Goal: Information Seeking & Learning: Learn about a topic

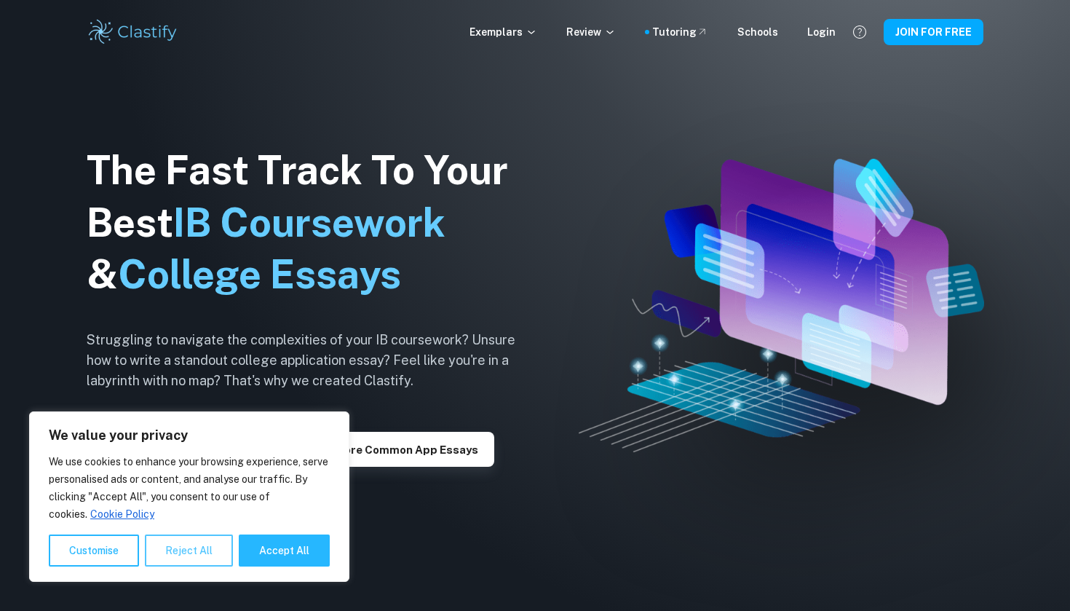
click at [177, 555] on button "Reject All" at bounding box center [189, 550] width 88 height 32
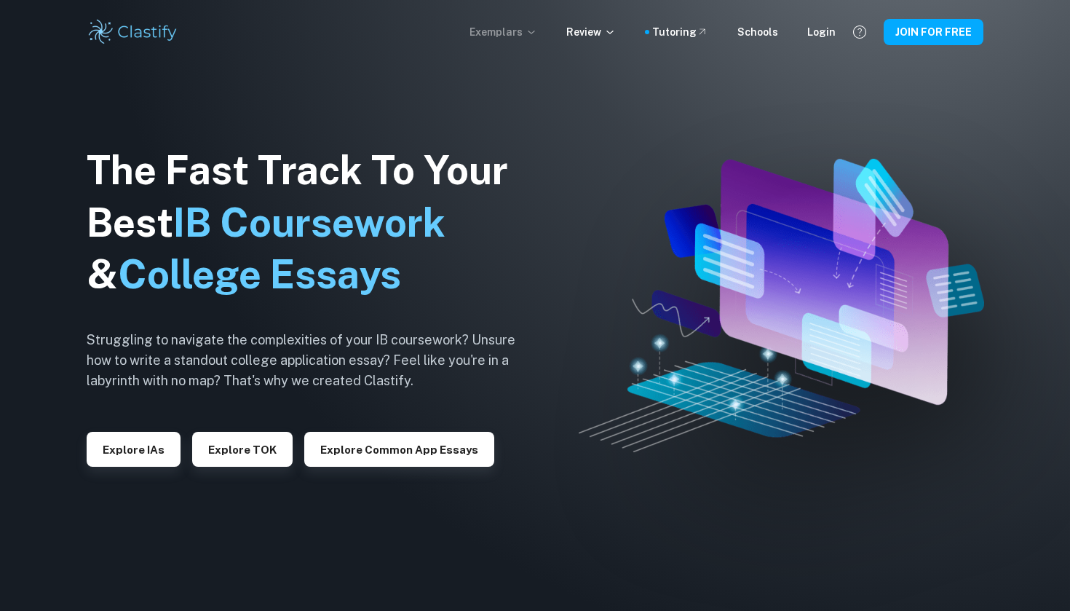
click at [537, 34] on icon at bounding box center [532, 32] width 12 height 12
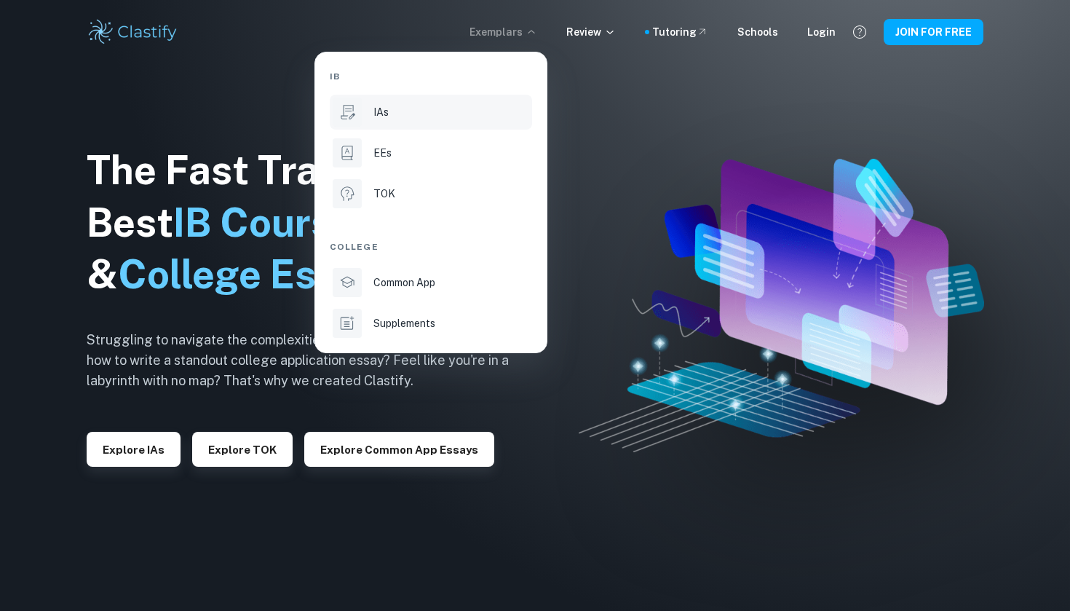
click at [465, 104] on div "IAs" at bounding box center [451, 112] width 156 height 16
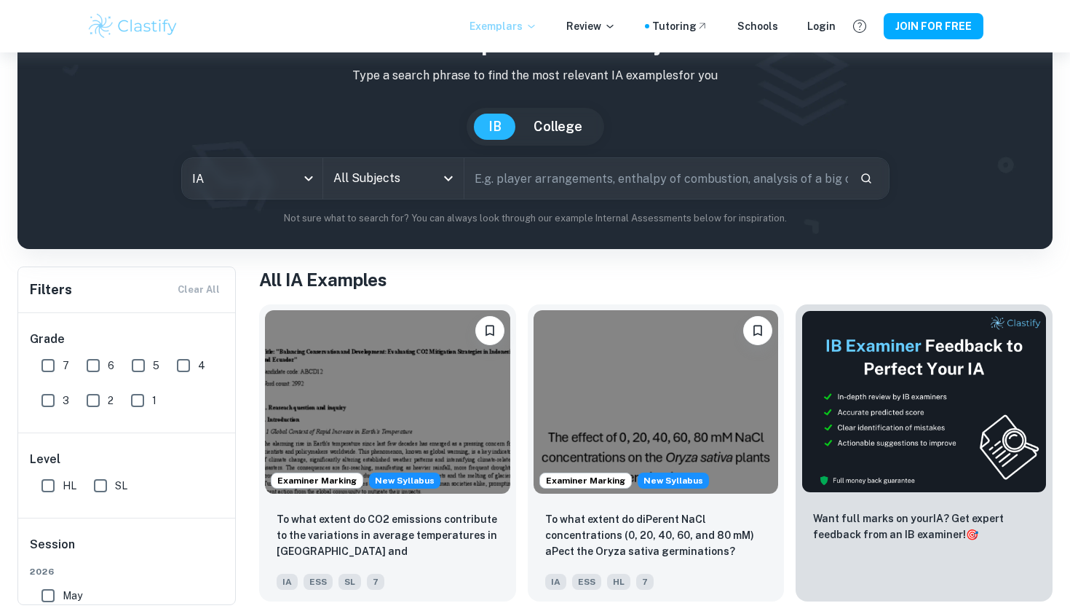
scroll to position [102, 0]
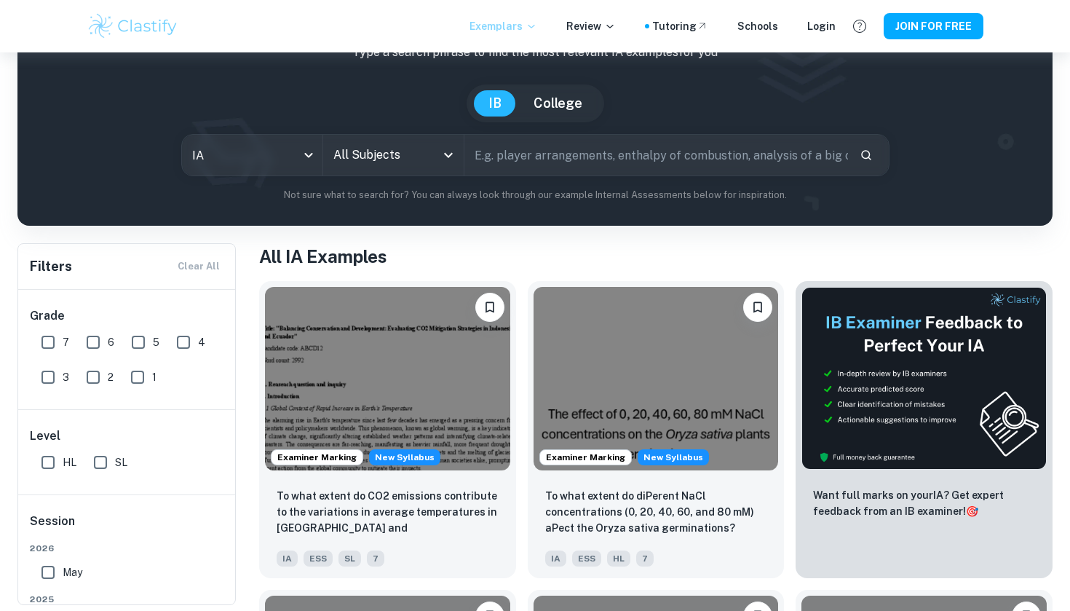
click at [579, 165] on input "text" at bounding box center [656, 155] width 384 height 41
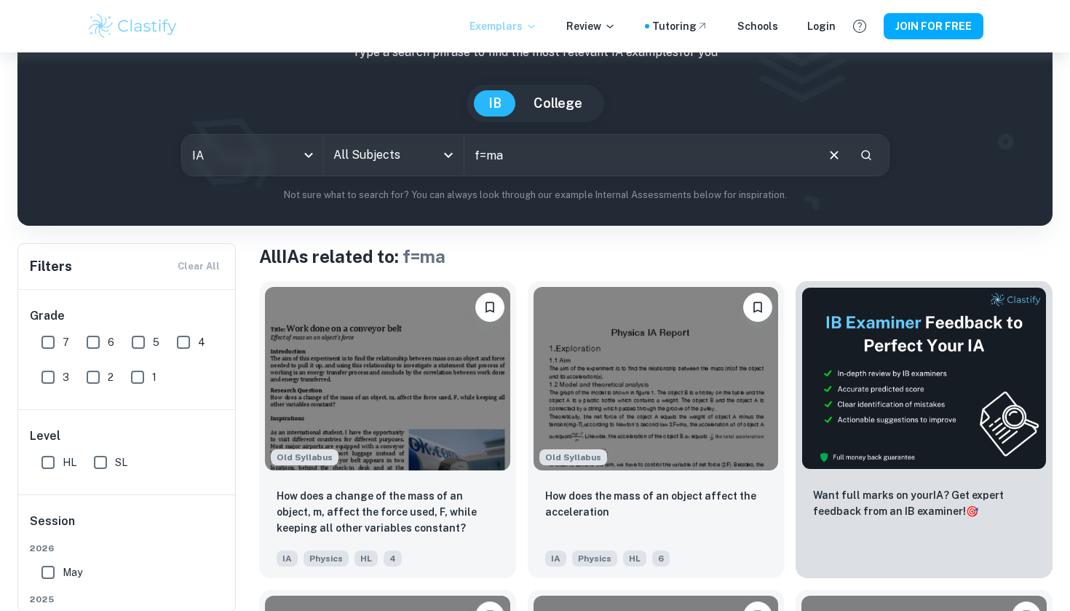
scroll to position [114, 0]
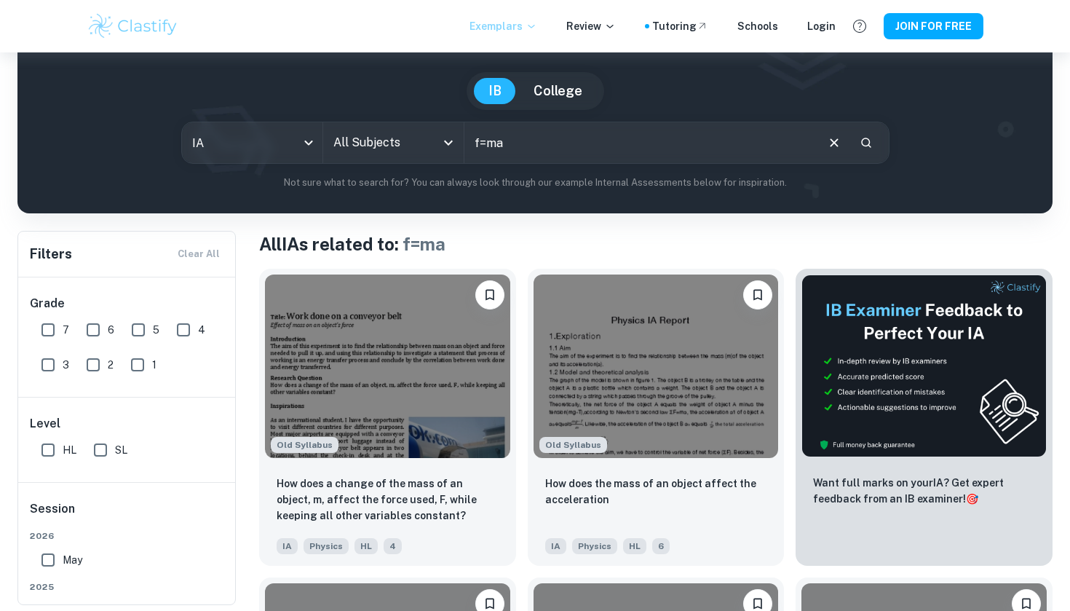
click at [529, 161] on input "f=ma" at bounding box center [639, 142] width 350 height 41
type input "f"
type input "newtons second law"
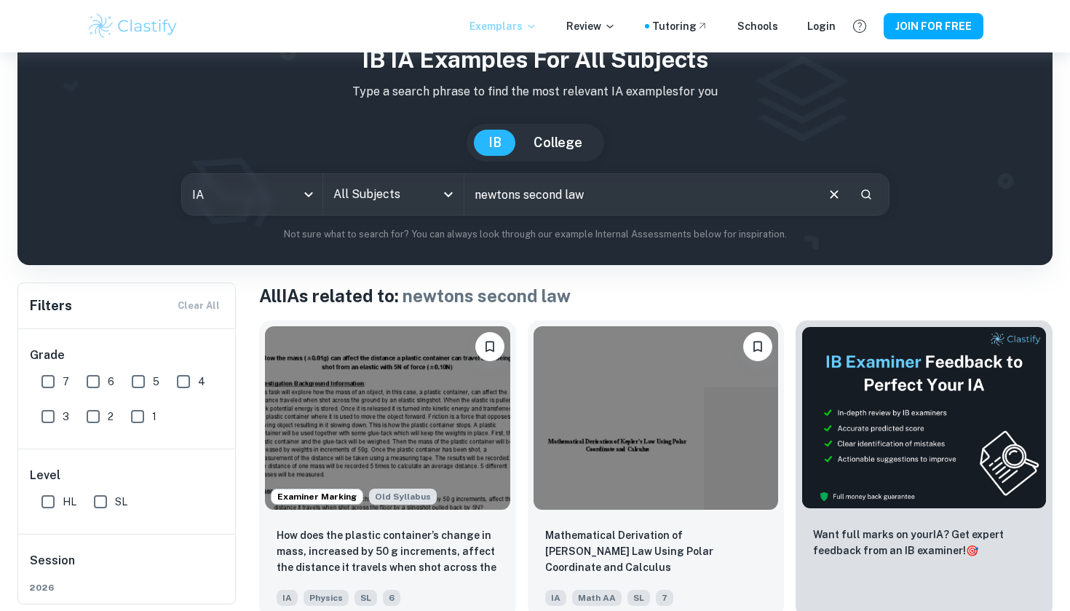
scroll to position [60, 0]
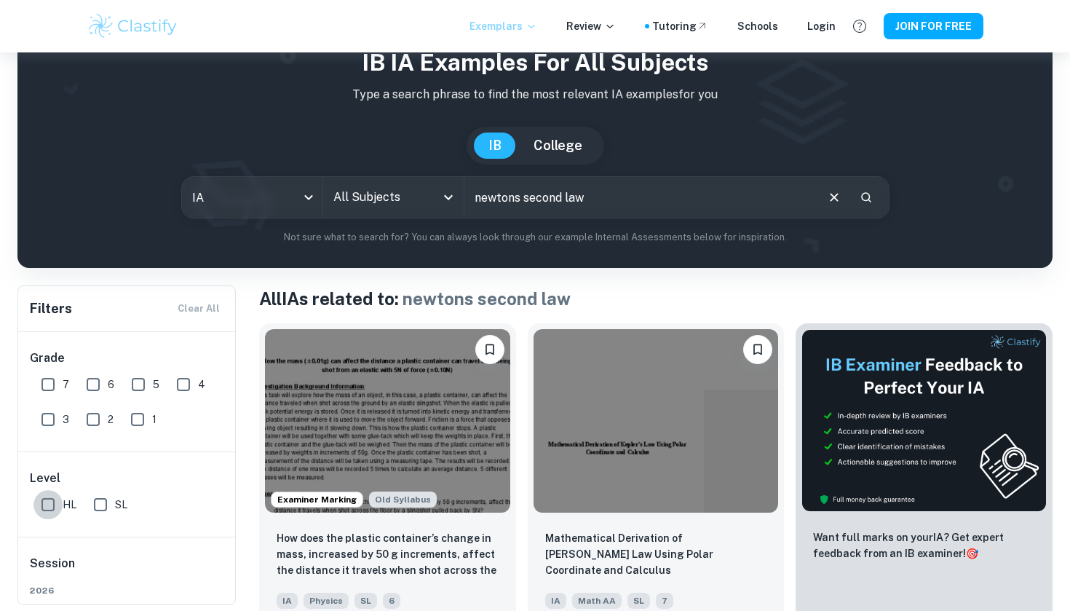
click at [52, 507] on input "HL" at bounding box center [47, 504] width 29 height 29
checkbox input "true"
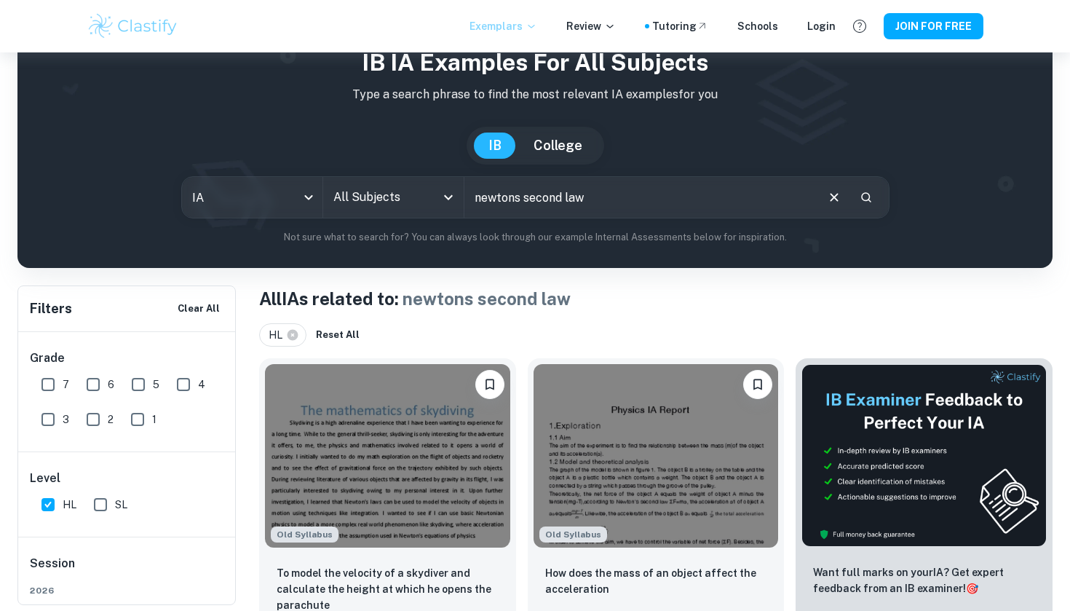
click at [87, 387] on input "6" at bounding box center [93, 384] width 29 height 29
checkbox input "true"
click at [41, 385] on input "7" at bounding box center [47, 384] width 29 height 29
checkbox input "true"
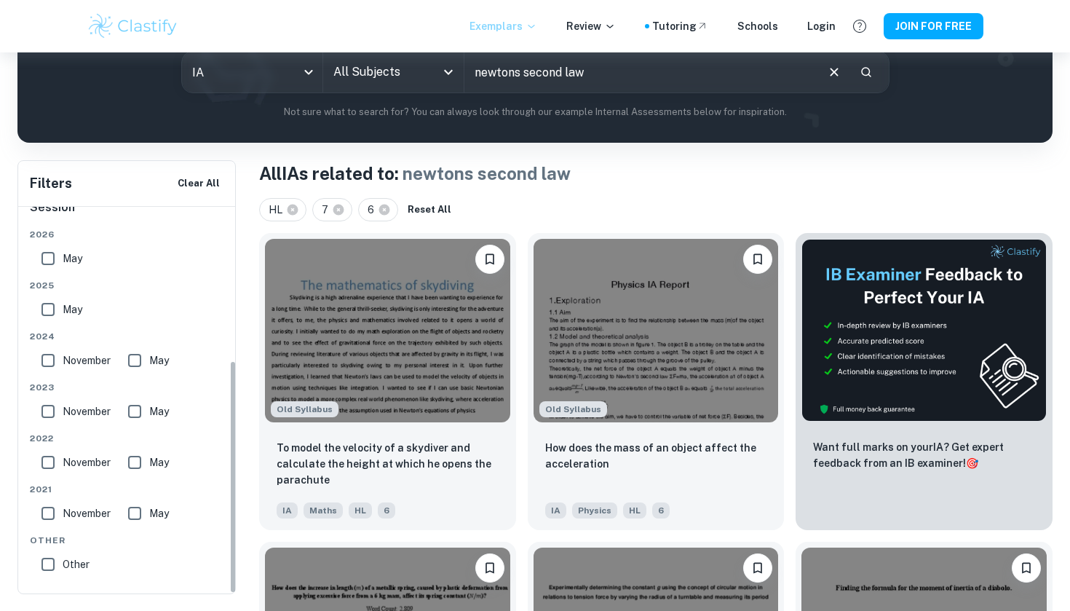
scroll to position [197, 0]
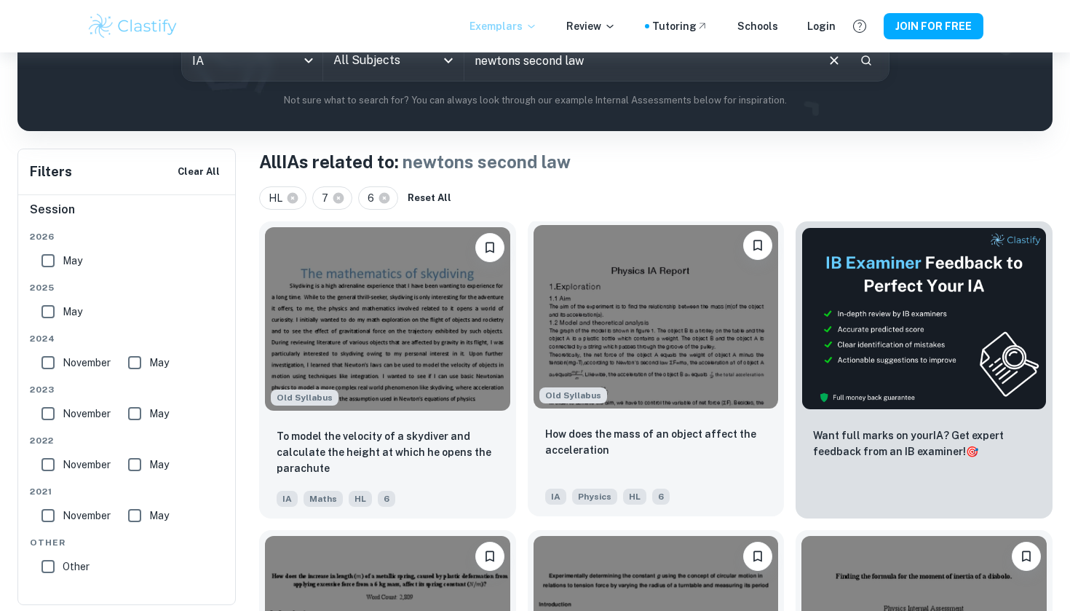
click at [640, 334] on img at bounding box center [656, 316] width 245 height 183
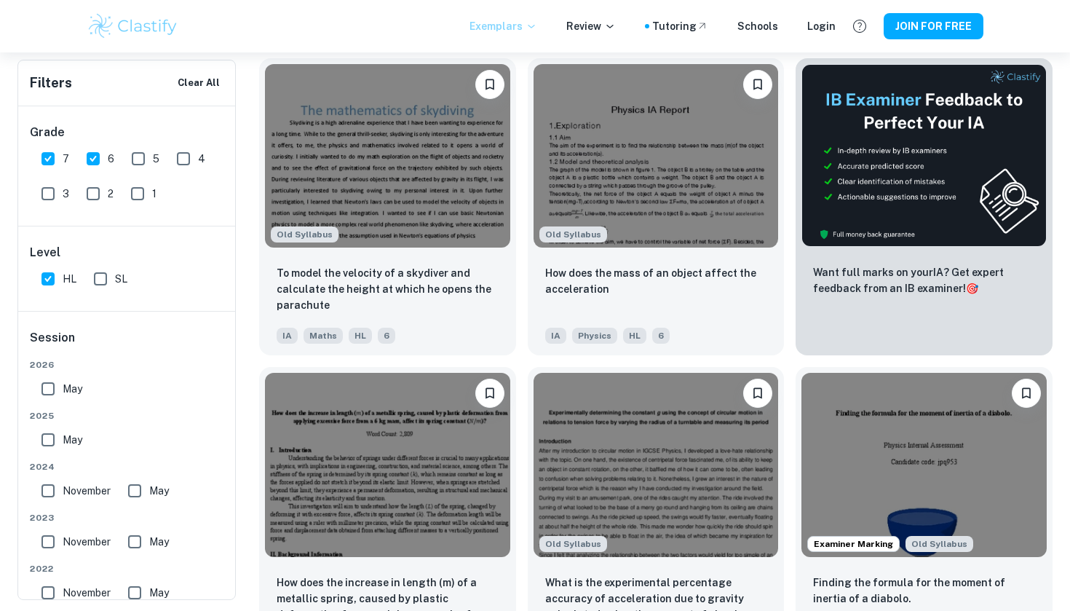
scroll to position [237, 0]
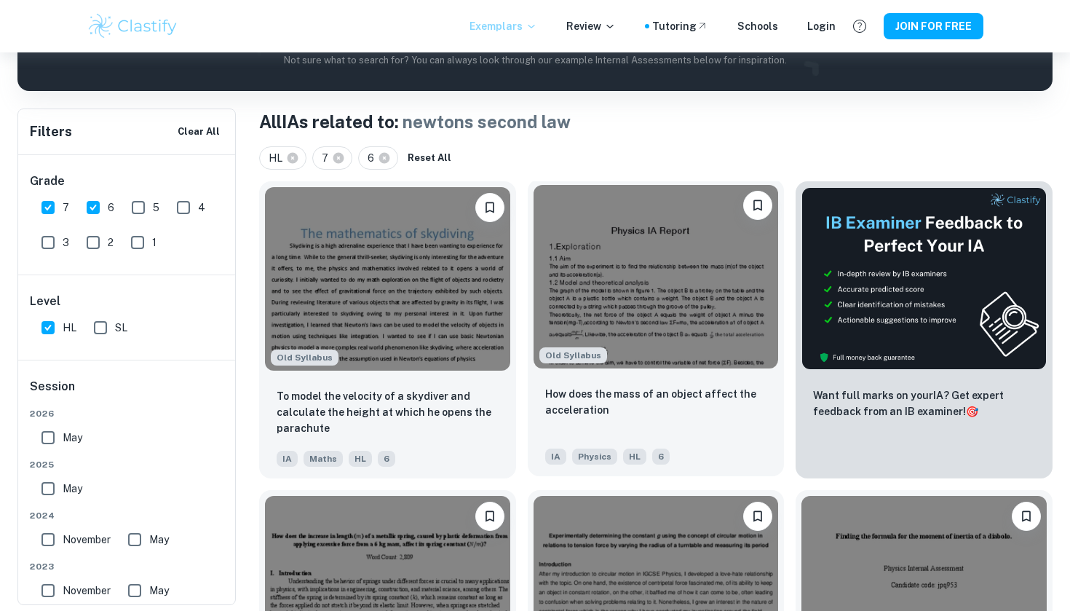
click at [642, 322] on img at bounding box center [656, 276] width 245 height 183
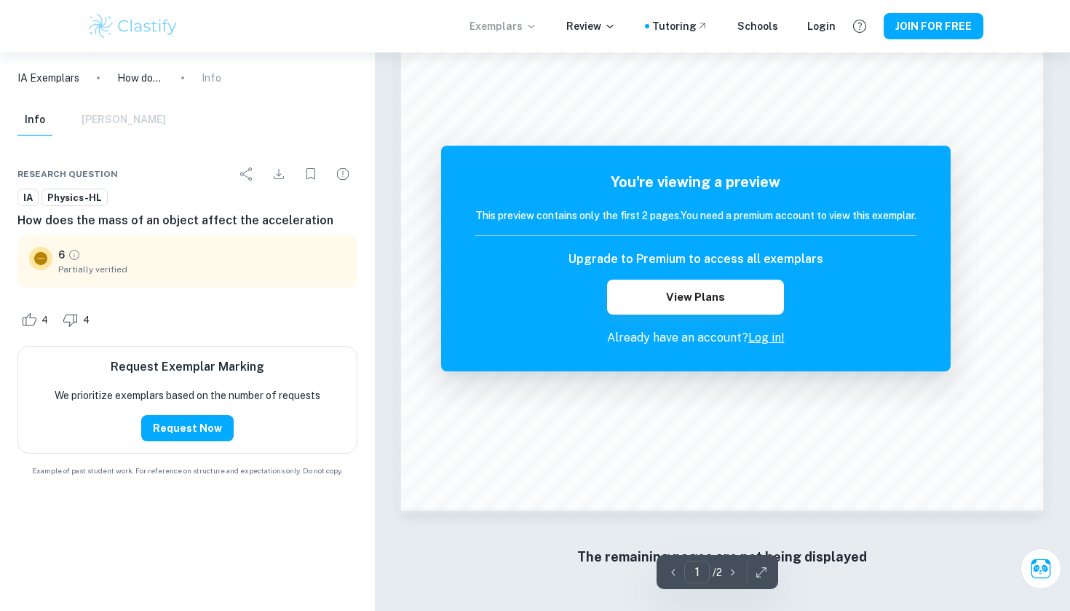
scroll to position [1379, 0]
click at [727, 303] on button "View Plans" at bounding box center [695, 297] width 176 height 35
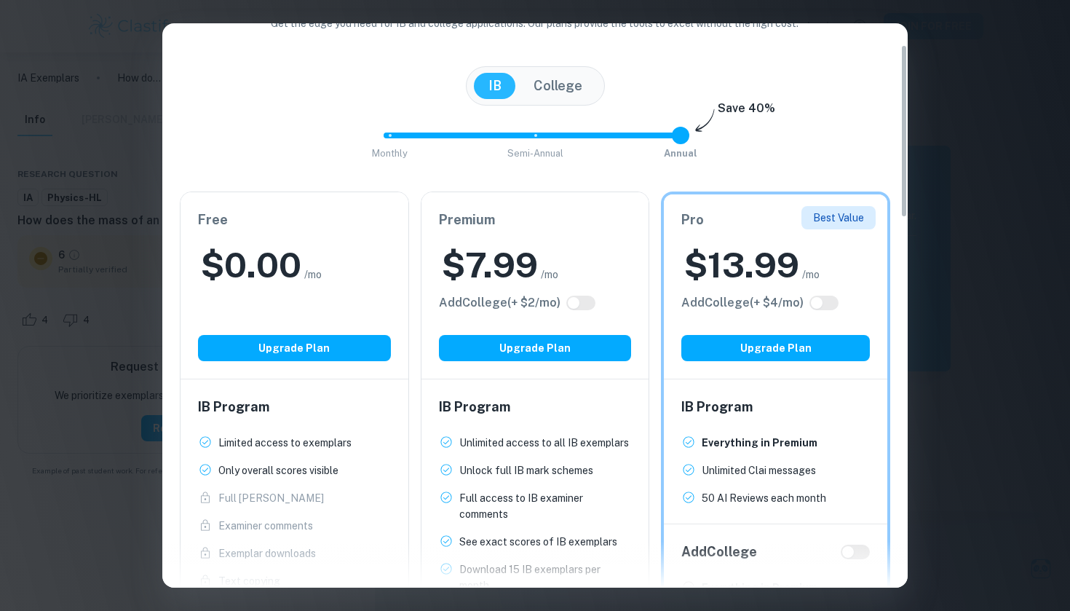
scroll to position [94, 0]
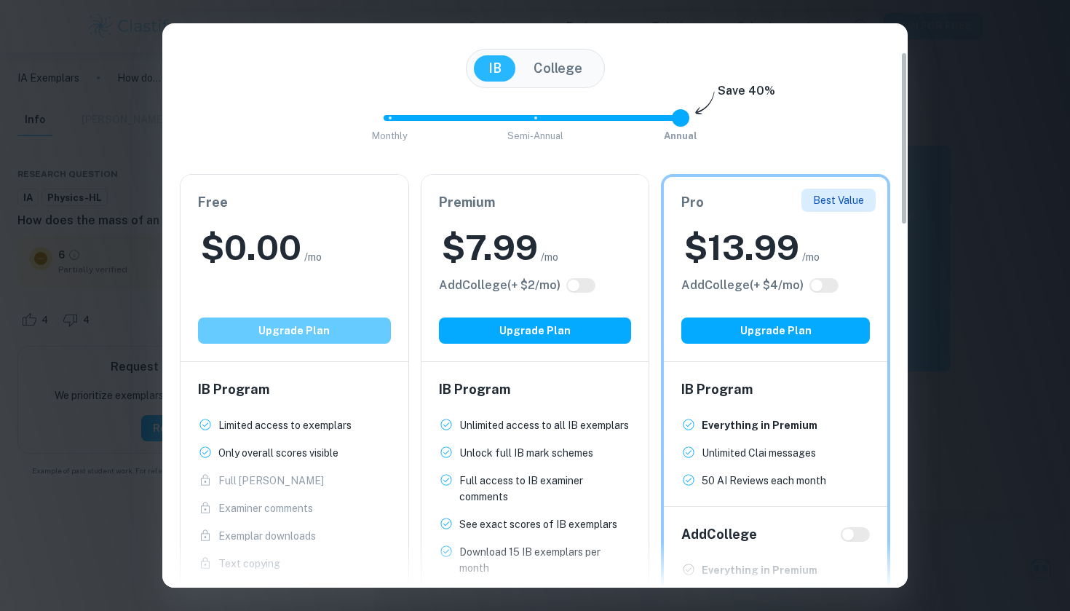
click at [272, 339] on button "Upgrade Plan" at bounding box center [294, 330] width 193 height 26
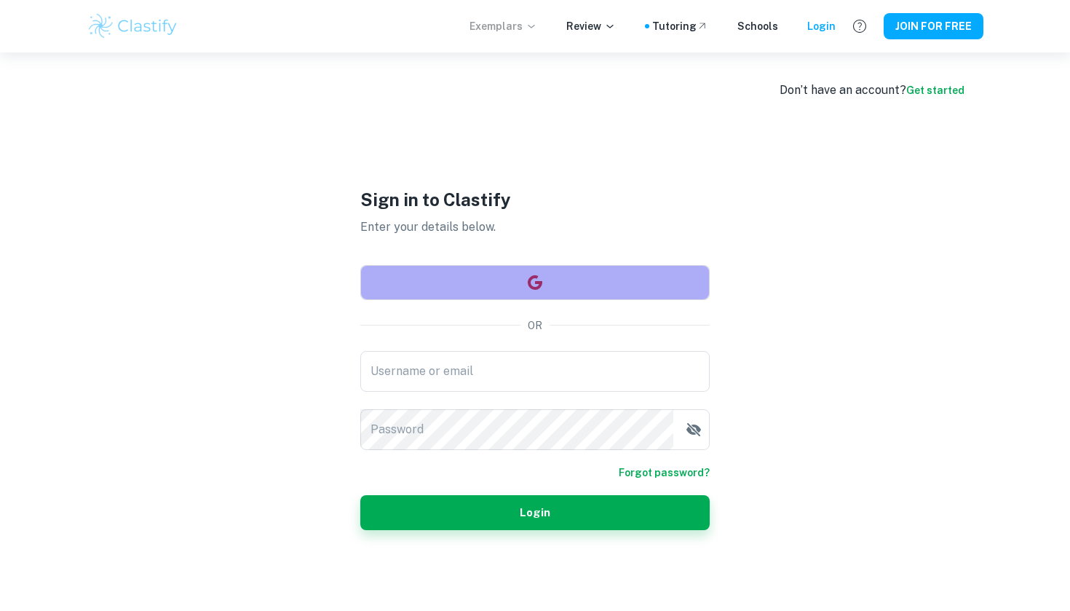
click at [478, 274] on button "button" at bounding box center [534, 282] width 349 height 35
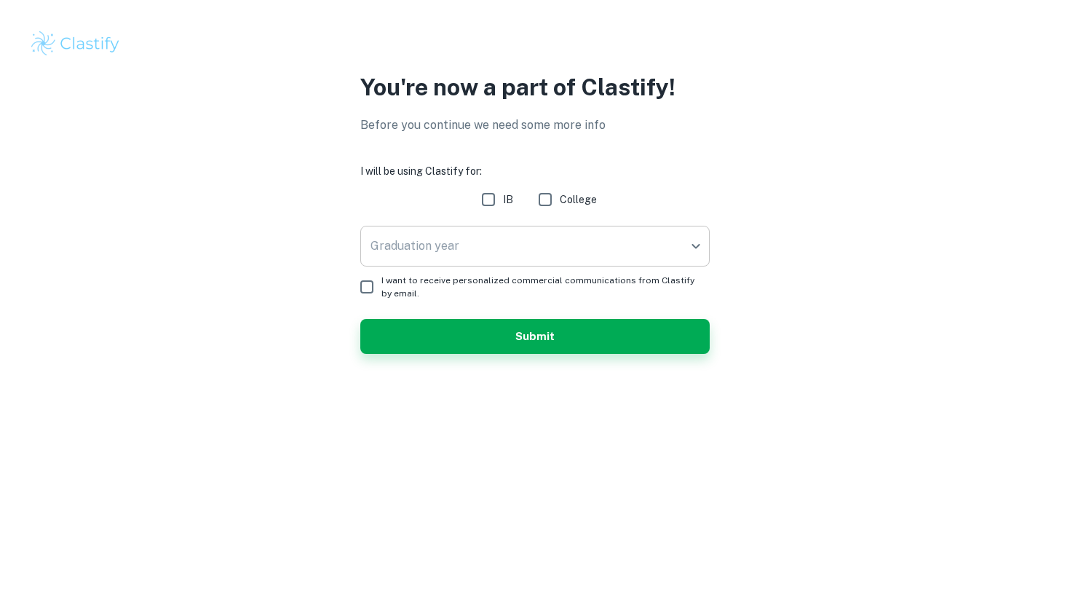
click at [582, 253] on body "We value your privacy We use cookies to enhance your browsing experience, serve…" at bounding box center [535, 305] width 1070 height 611
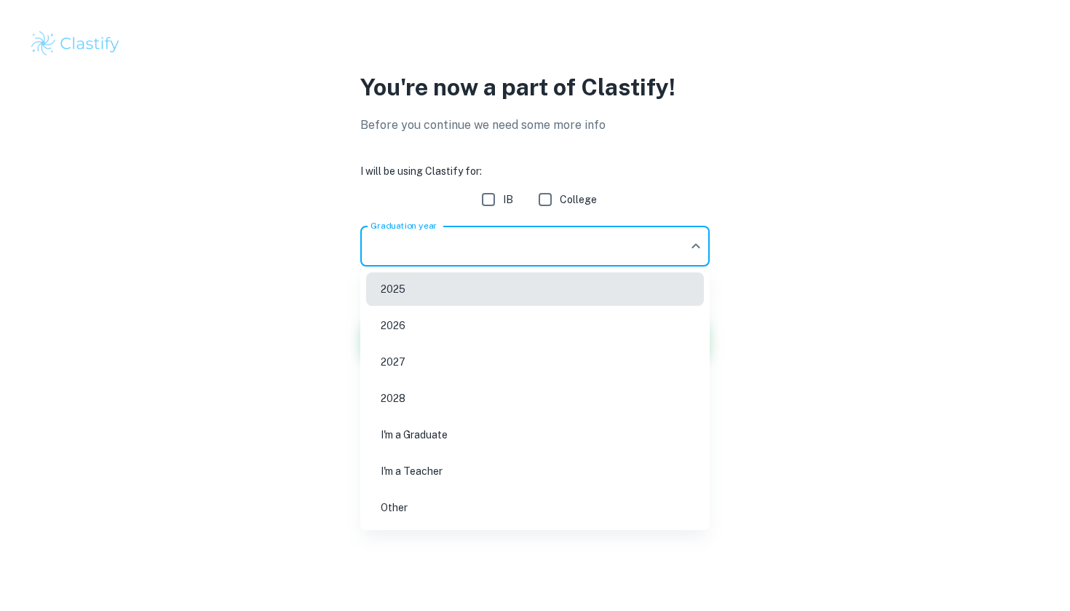
click at [490, 365] on li "2027" at bounding box center [535, 361] width 338 height 33
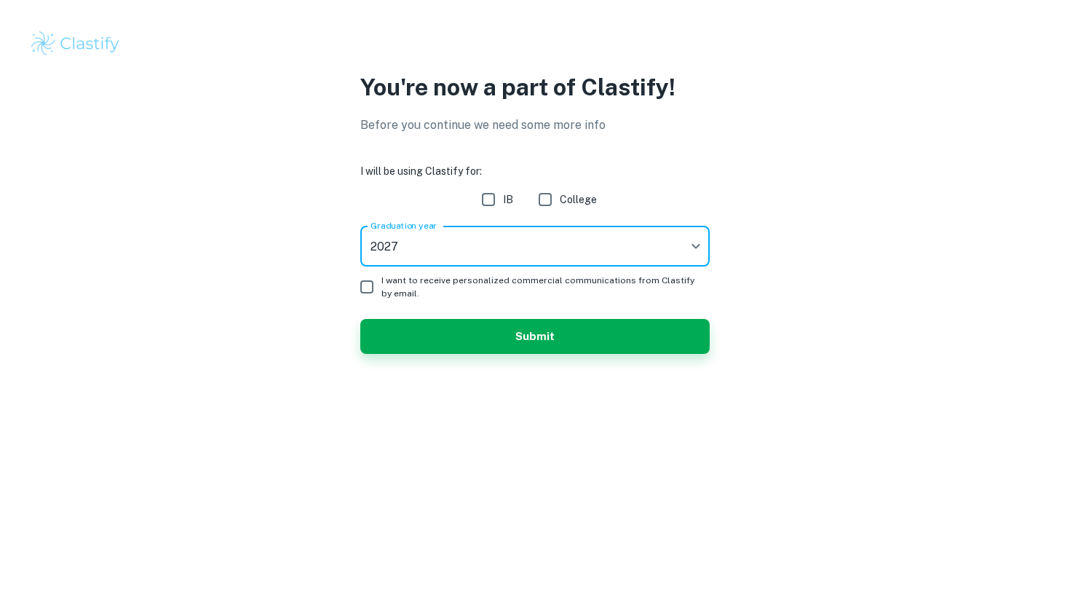
click at [485, 207] on input "IB" at bounding box center [488, 199] width 29 height 29
checkbox input "true"
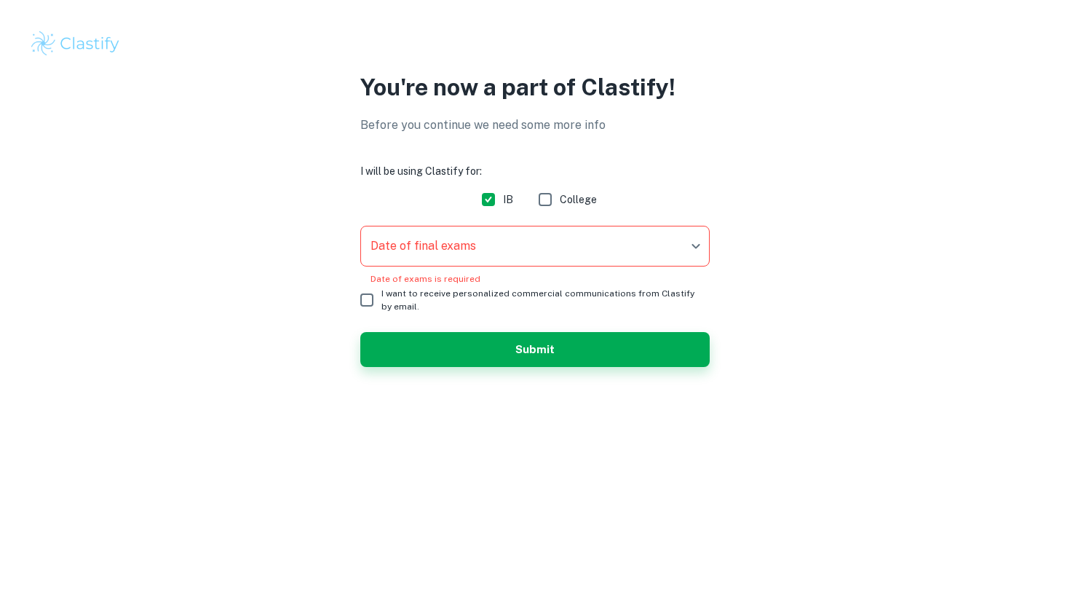
click at [481, 254] on body "We value your privacy We use cookies to enhance your browsing experience, serve…" at bounding box center [535, 305] width 1070 height 611
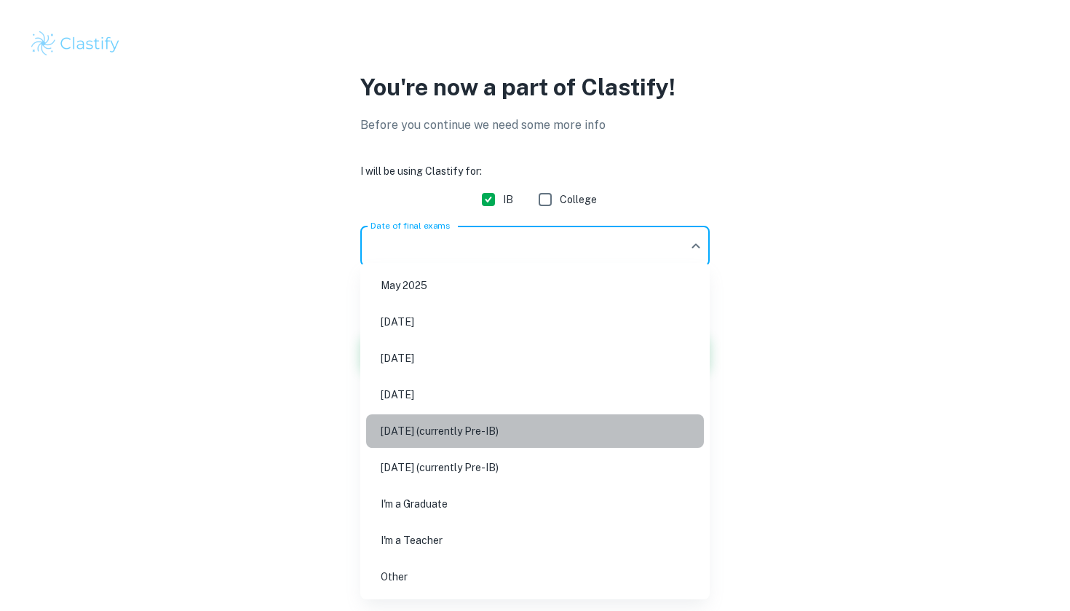
click at [461, 427] on li "May 2027 (currently Pre-IB)" at bounding box center [535, 430] width 338 height 33
type input "M27"
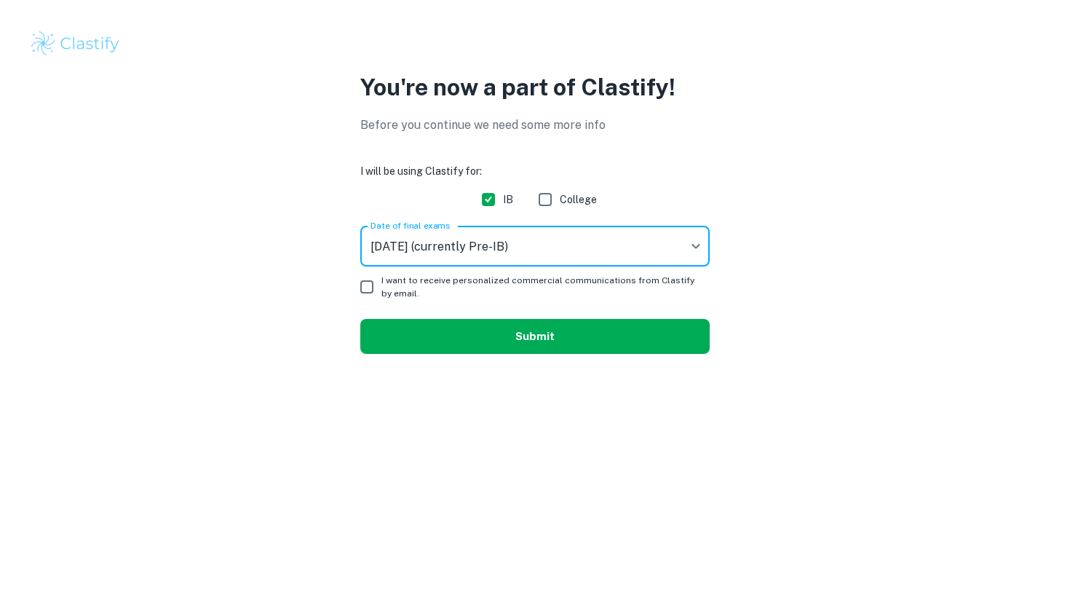
click at [407, 344] on button "Submit" at bounding box center [534, 336] width 349 height 35
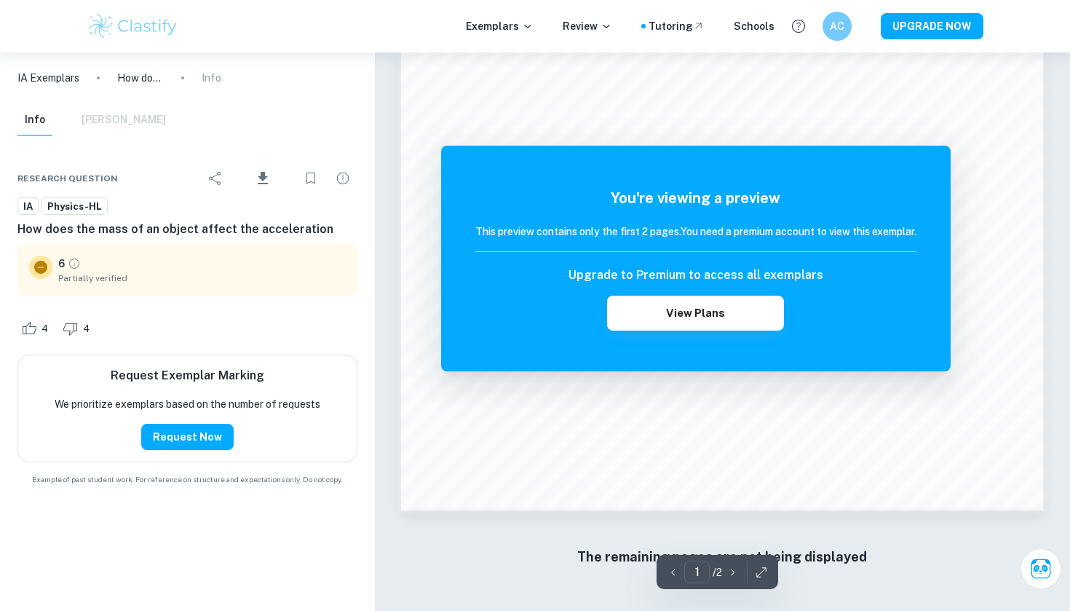
scroll to position [1379, 0]
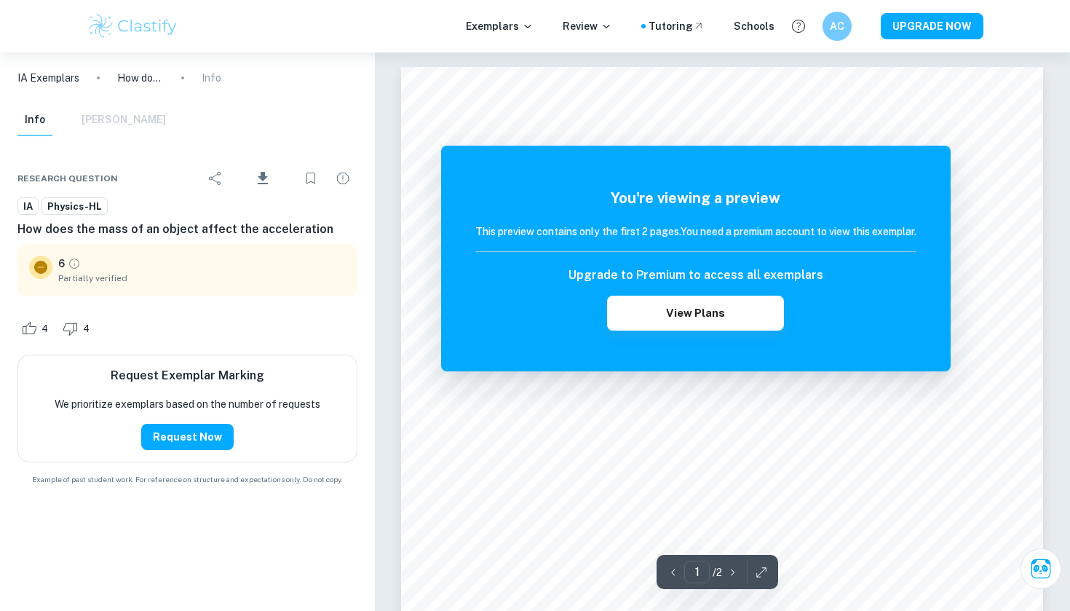
click at [50, 82] on p "IA Exemplars" at bounding box center [48, 78] width 62 height 16
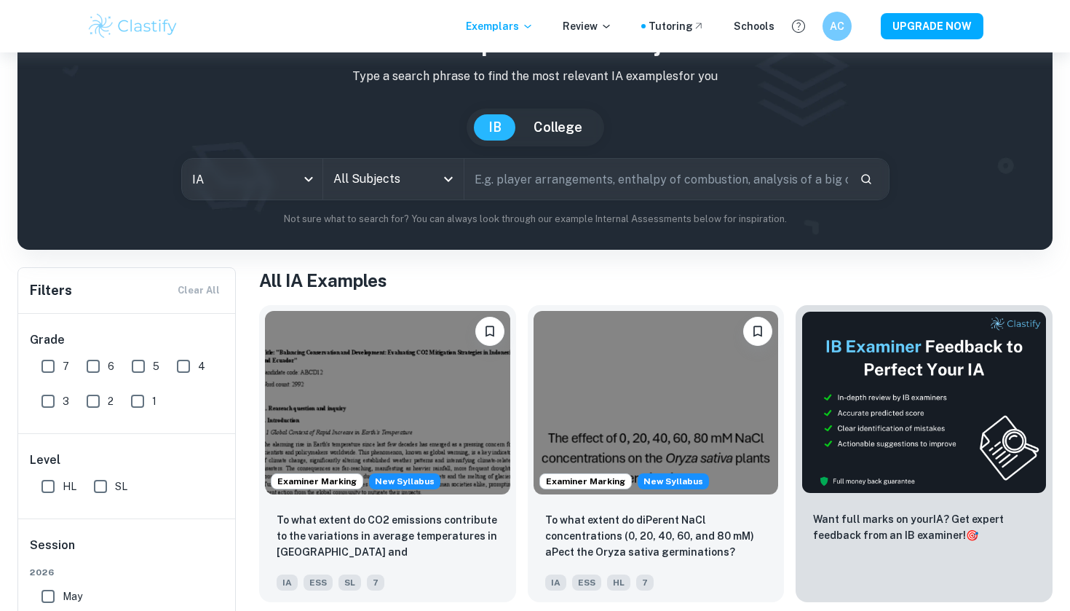
scroll to position [97, 0]
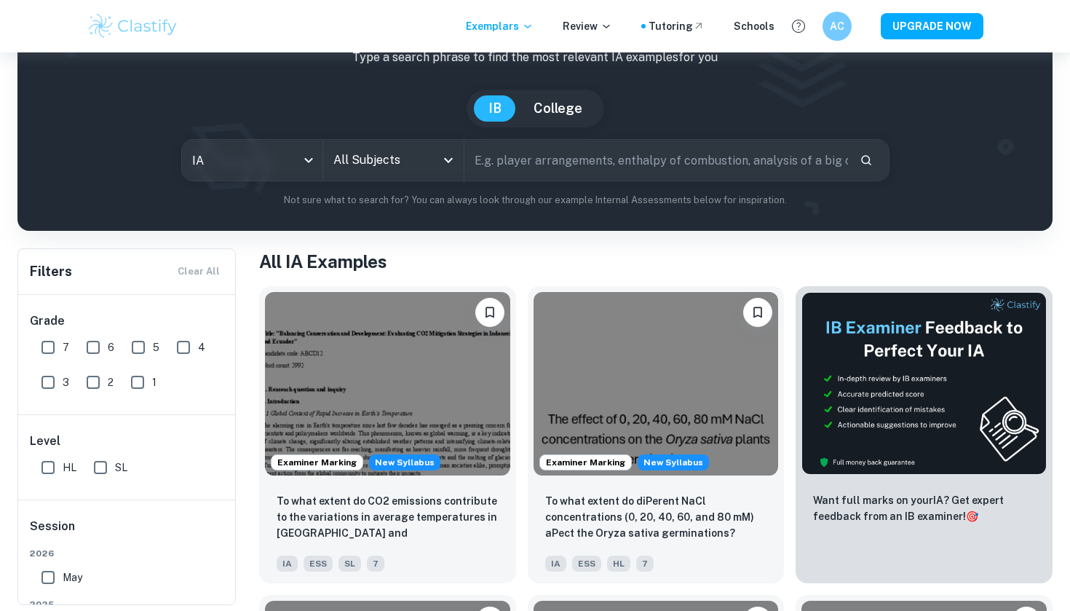
click at [405, 167] on input "All Subjects" at bounding box center [383, 160] width 106 height 28
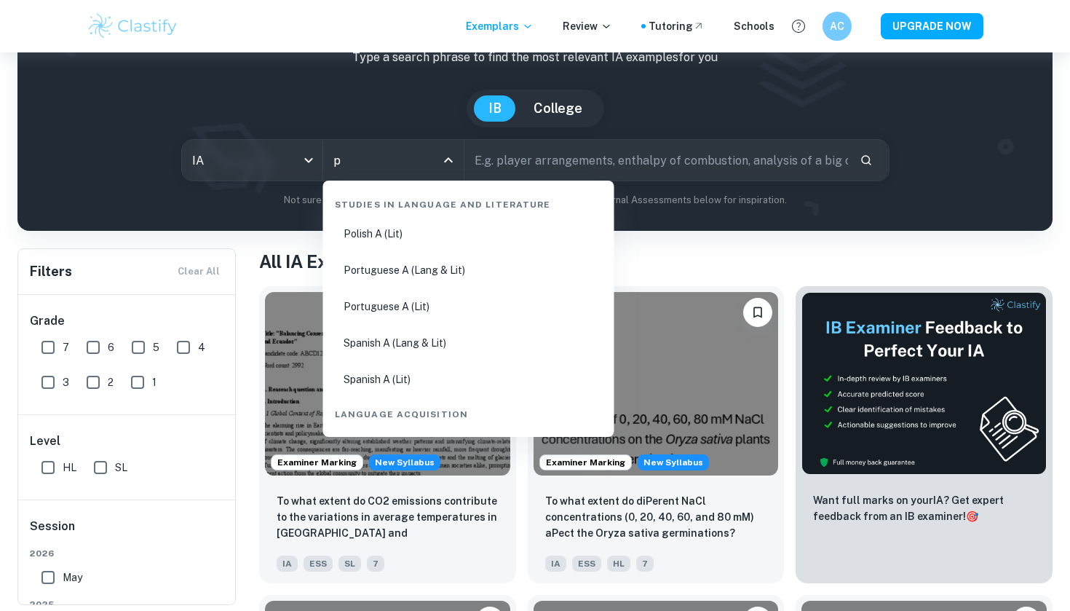
type input "ph"
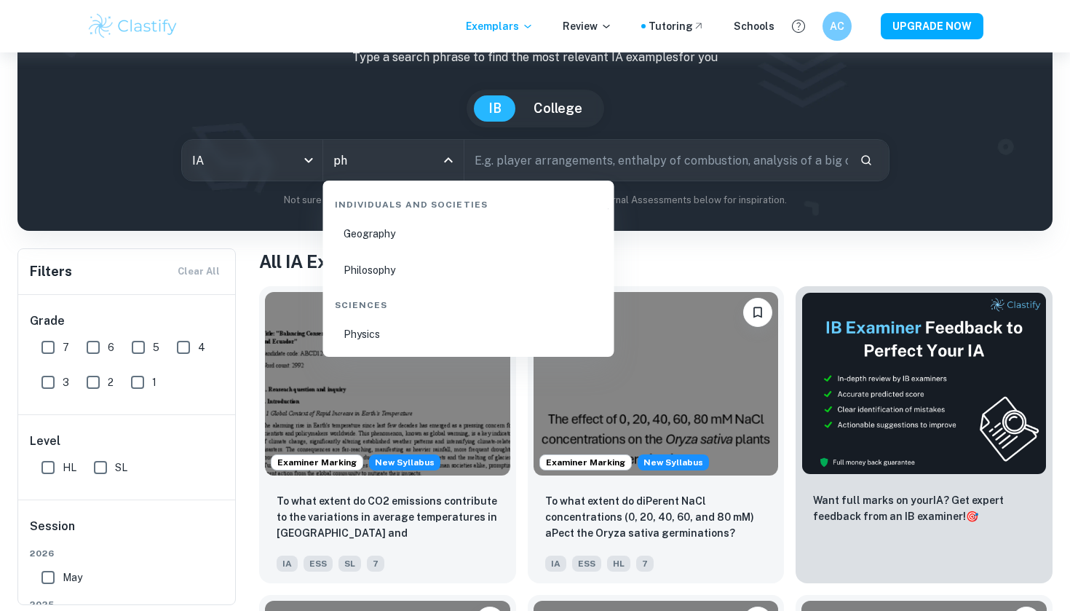
click at [372, 326] on li "Physics" at bounding box center [469, 333] width 280 height 33
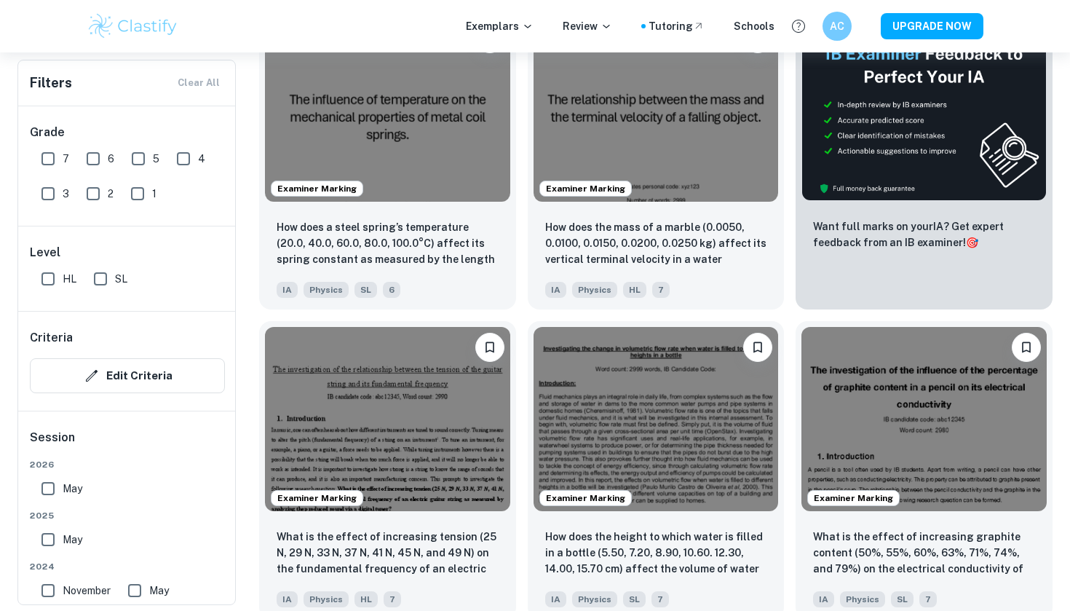
scroll to position [74, 0]
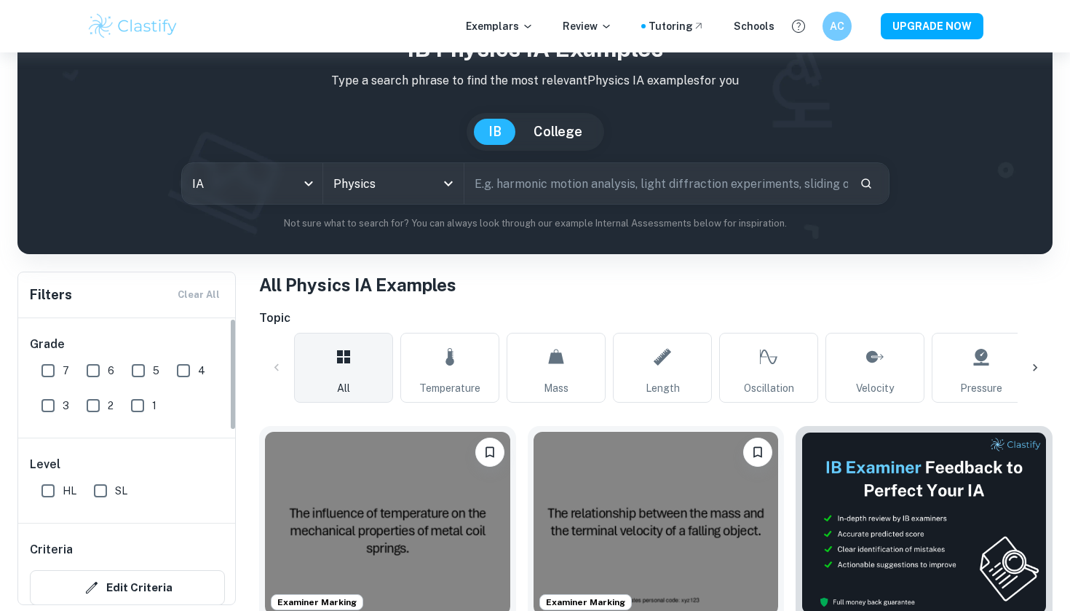
click at [50, 493] on input "HL" at bounding box center [47, 490] width 29 height 29
checkbox input "true"
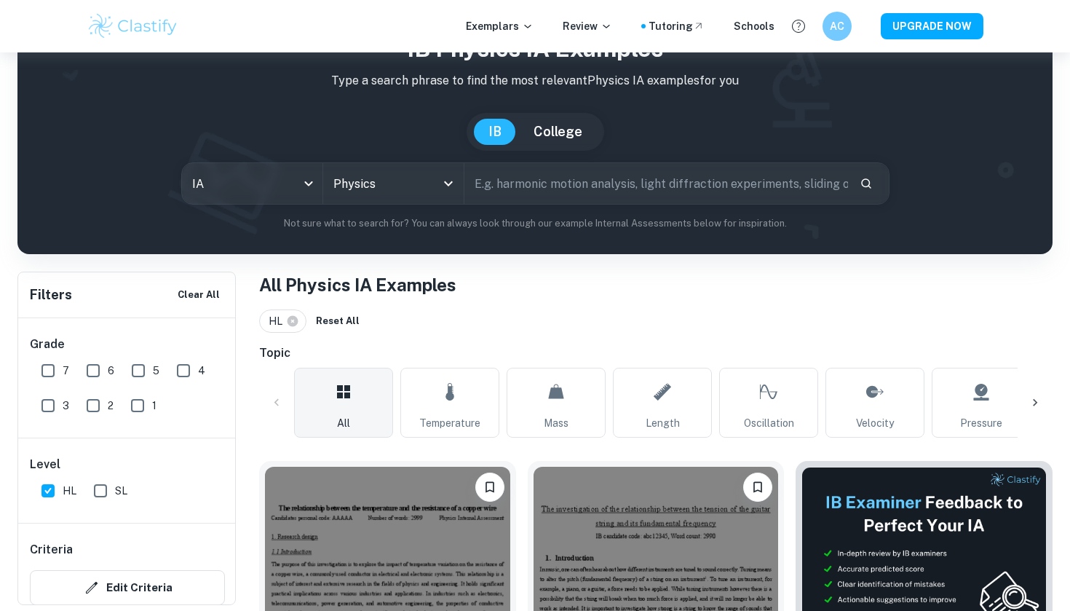
click at [602, 175] on input "text" at bounding box center [656, 183] width 384 height 41
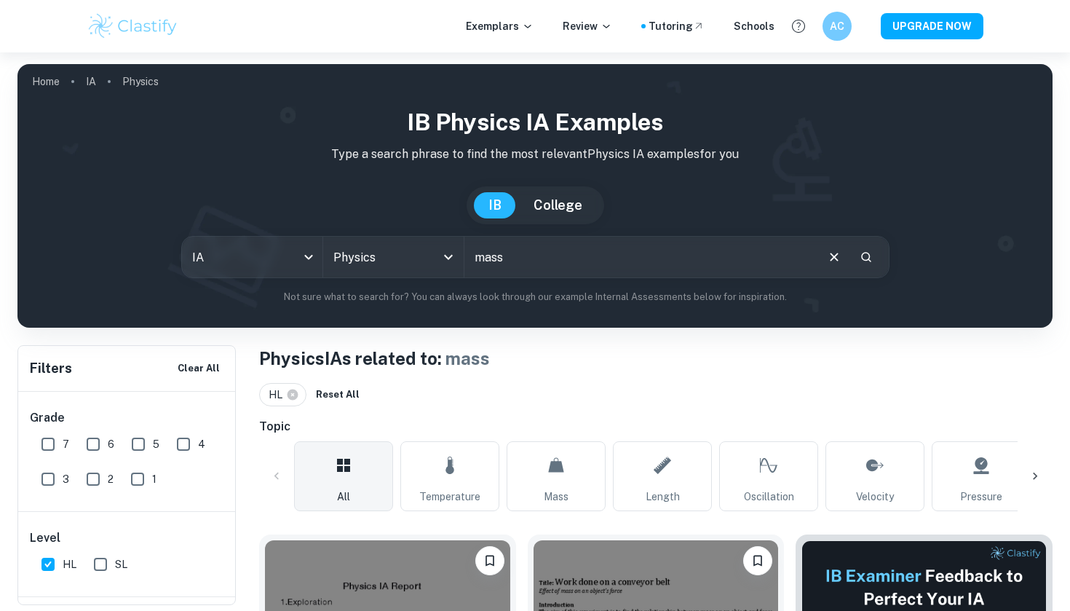
click at [592, 439] on div "Topic All Temperature Mass Length Oscillation Velocity Pressure Density Force V…" at bounding box center [655, 464] width 793 height 93
click at [574, 478] on link "Mass" at bounding box center [556, 476] width 99 height 70
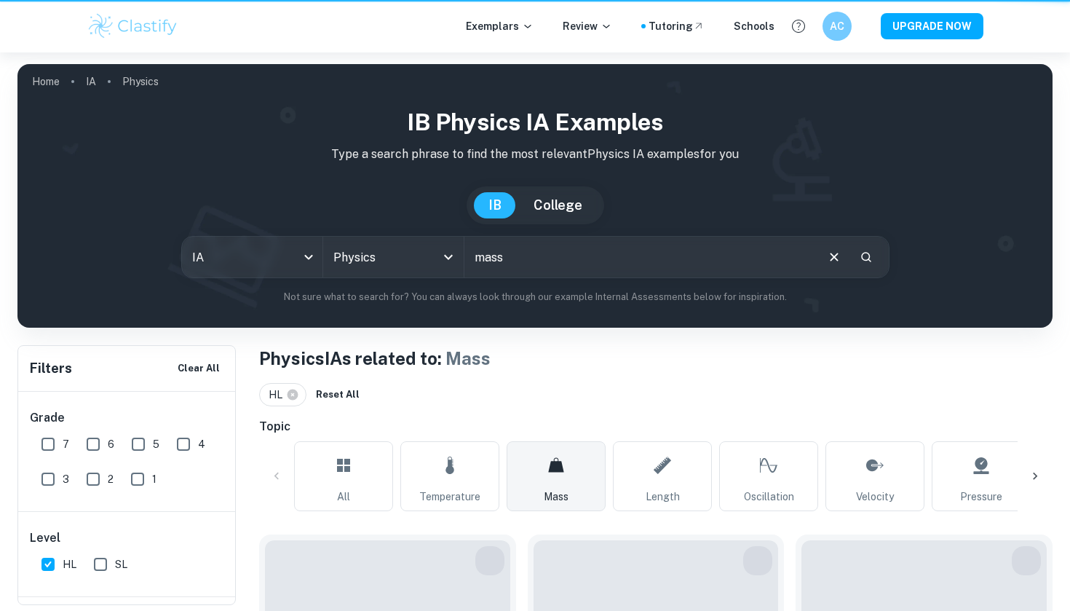
type input "Mass"
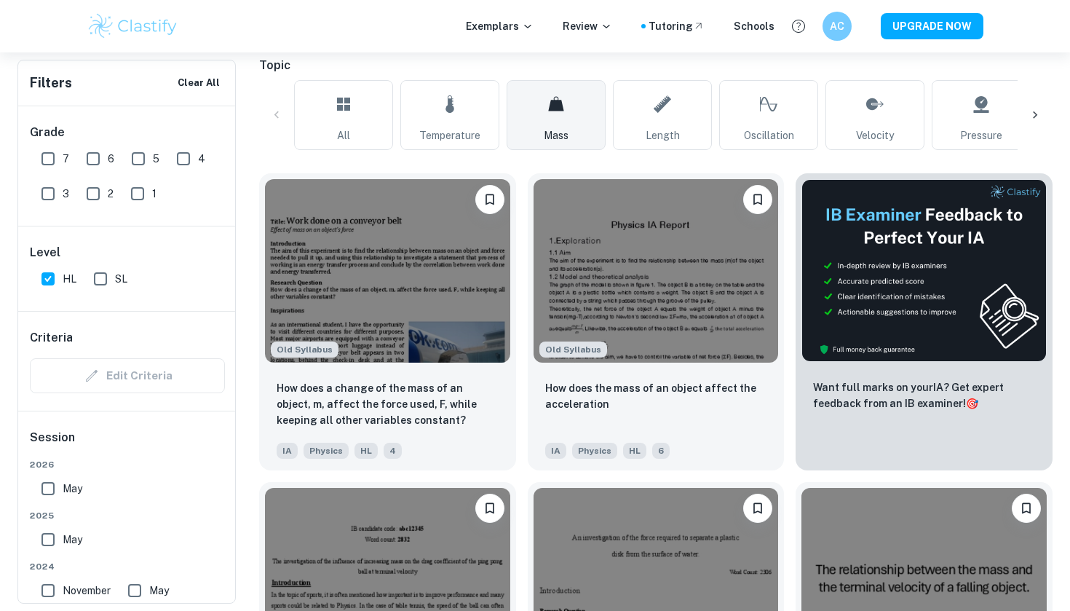
scroll to position [362, 0]
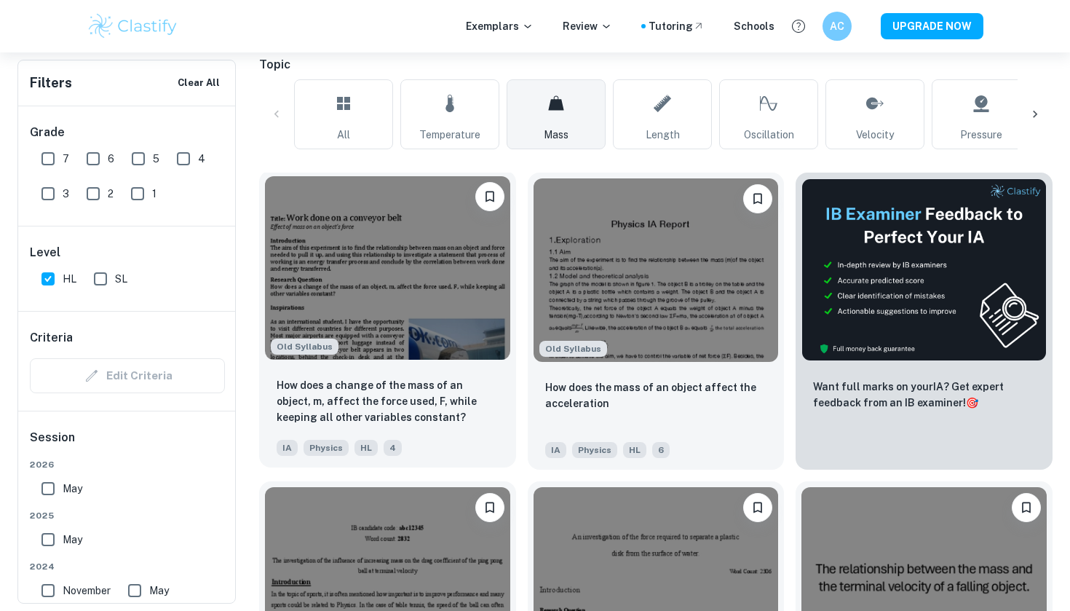
click at [449, 329] on img at bounding box center [387, 267] width 245 height 183
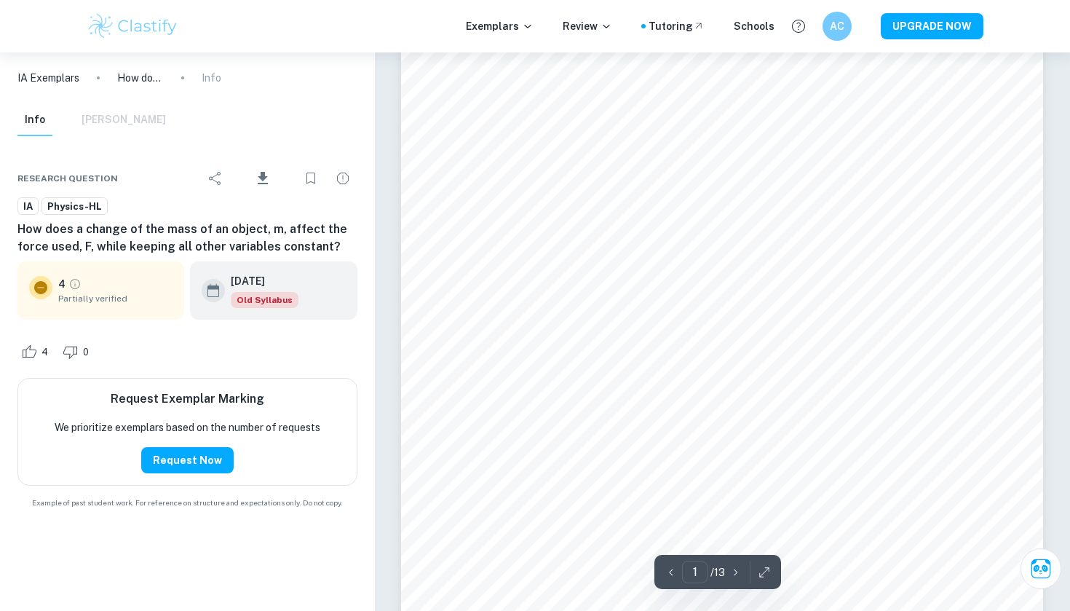
scroll to position [31, 0]
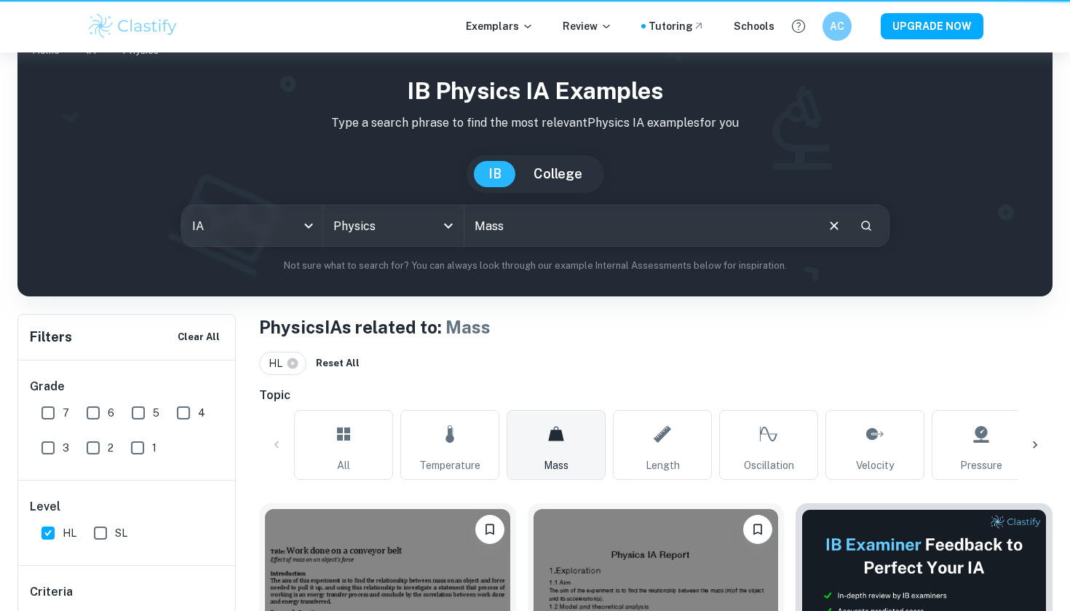
scroll to position [362, 0]
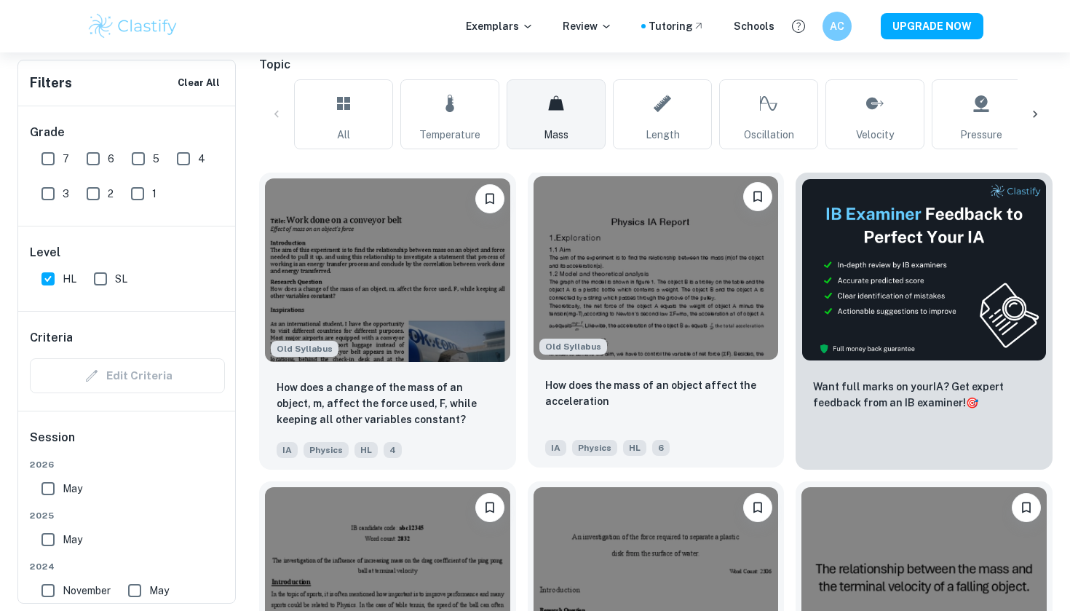
click at [627, 303] on img at bounding box center [656, 267] width 245 height 183
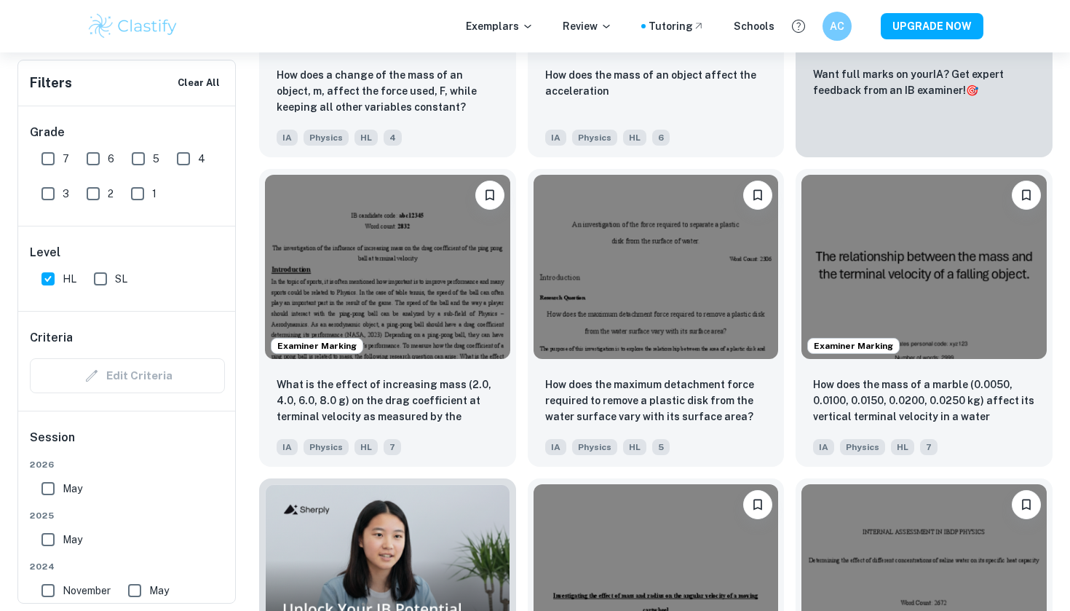
scroll to position [682, 0]
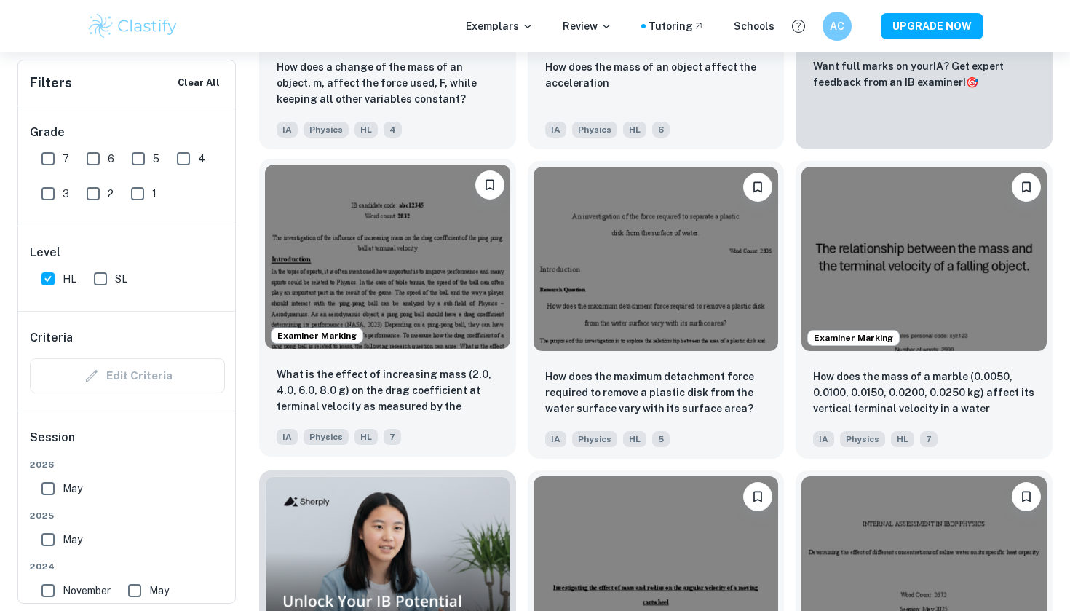
click at [431, 296] on img at bounding box center [387, 256] width 245 height 183
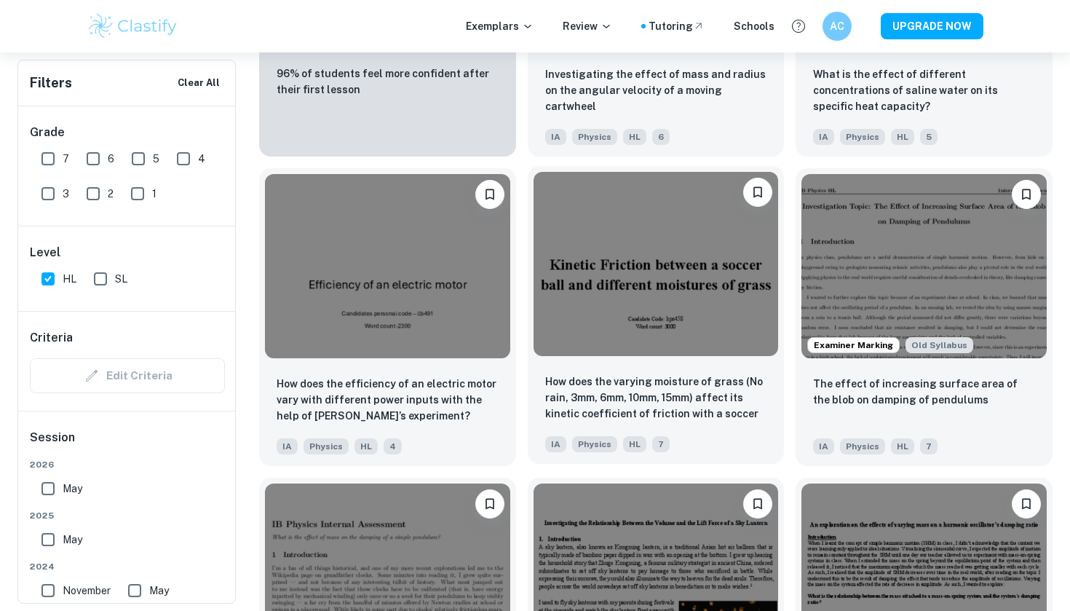
scroll to position [1300, 0]
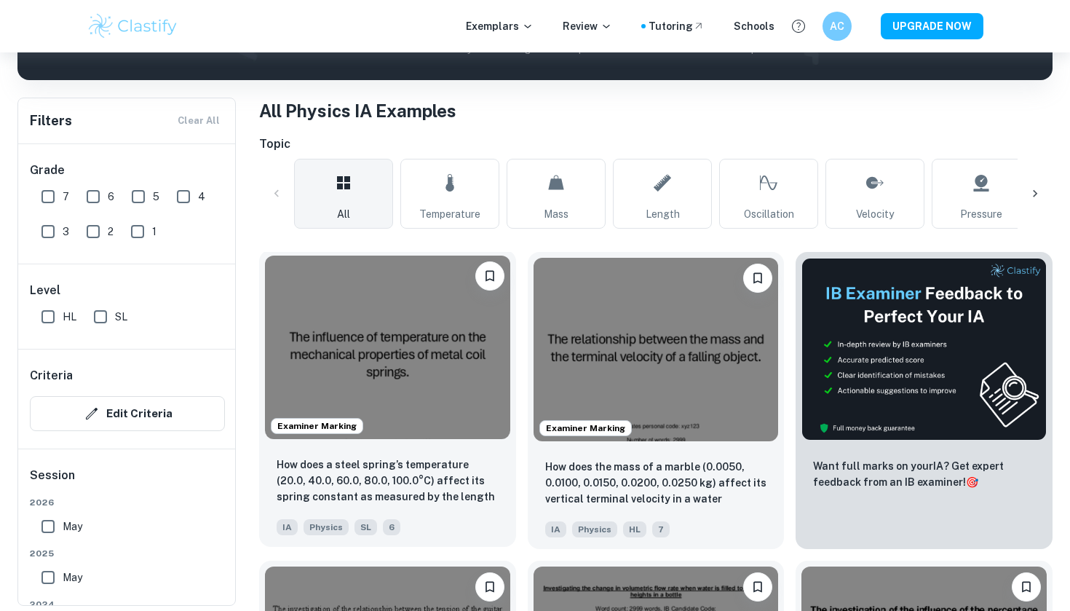
scroll to position [254, 0]
